Goal: Information Seeking & Learning: Learn about a topic

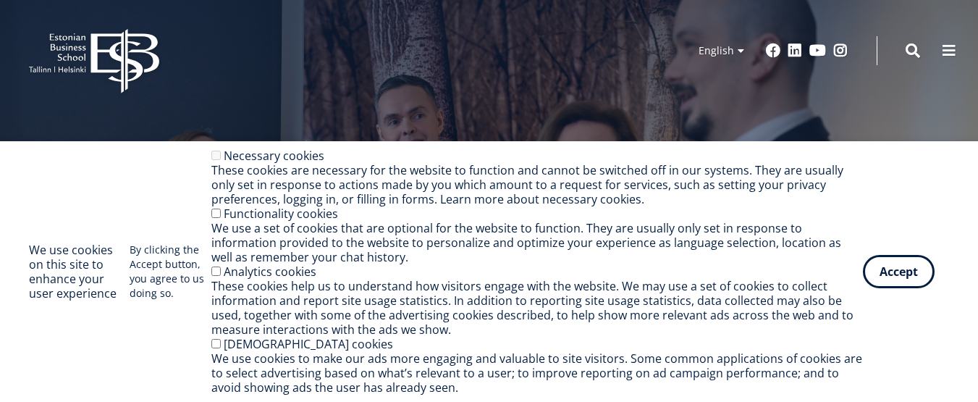
click at [908, 281] on button "Accept" at bounding box center [899, 271] width 72 height 33
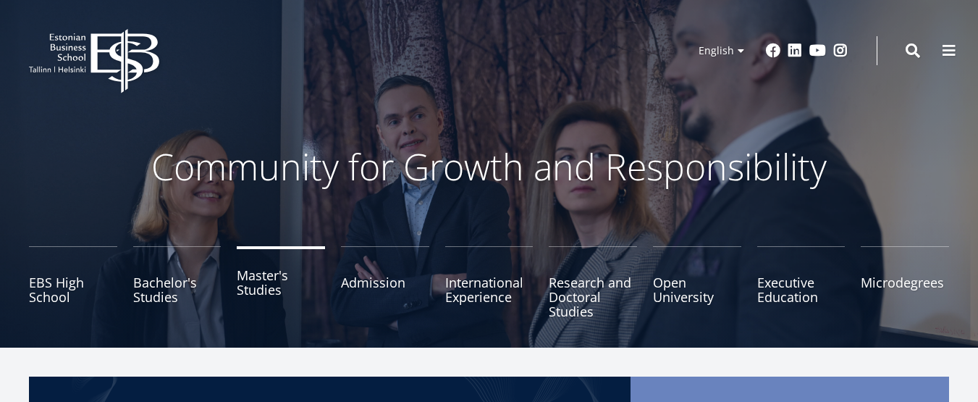
click at [267, 287] on link "Master's Studies" at bounding box center [281, 282] width 88 height 72
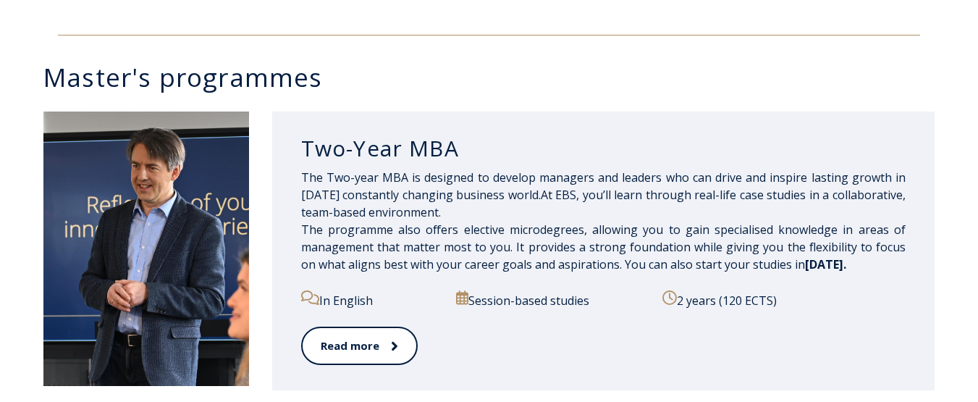
scroll to position [725, 0]
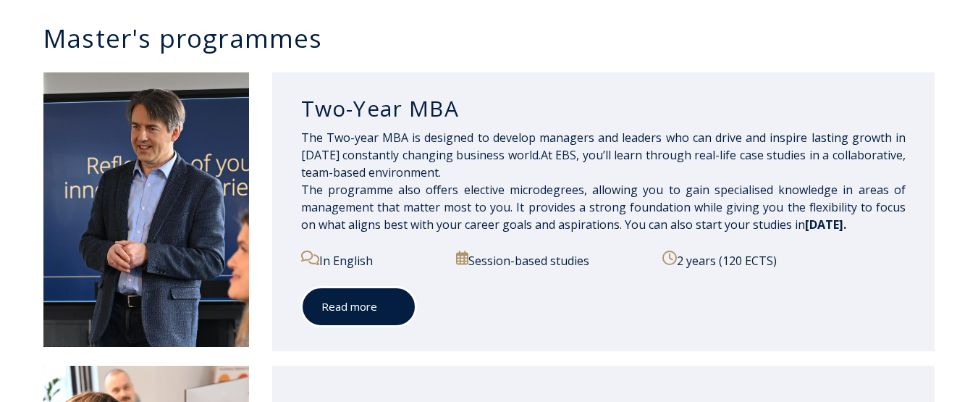
click at [374, 304] on link "Read more" at bounding box center [358, 307] width 115 height 40
